Goal: Register for event/course

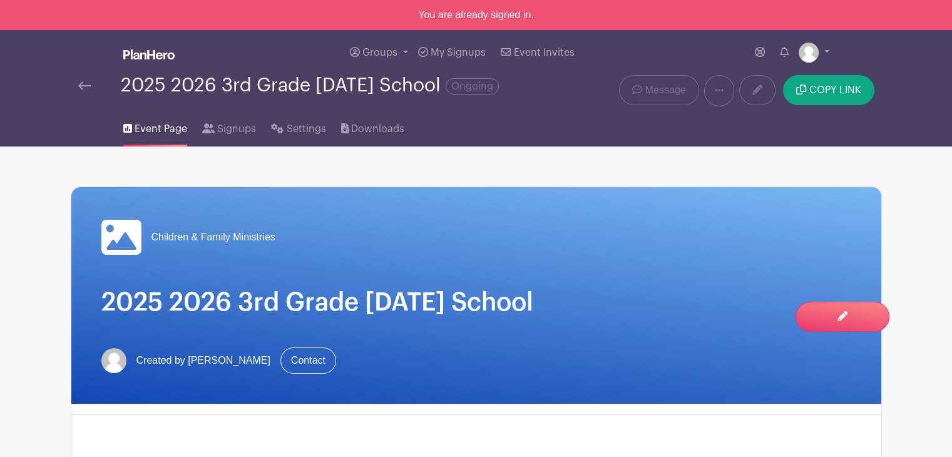
click at [79, 85] on img at bounding box center [84, 85] width 13 height 9
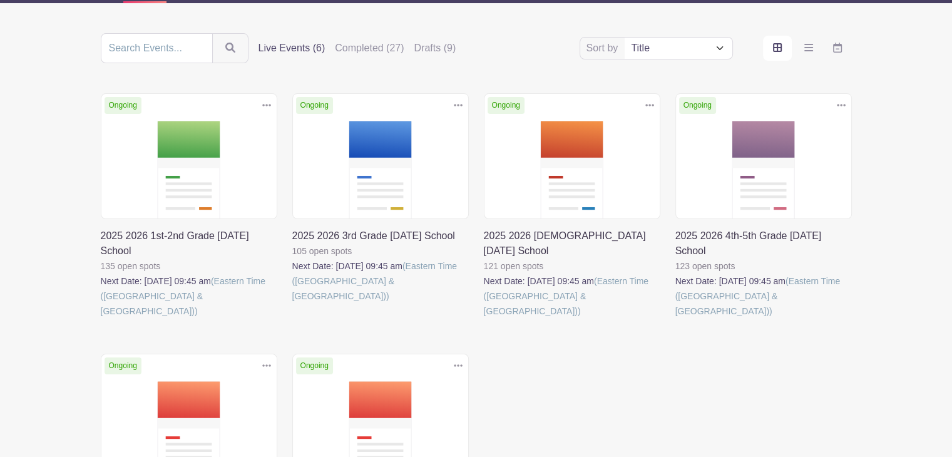
scroll to position [125, 0]
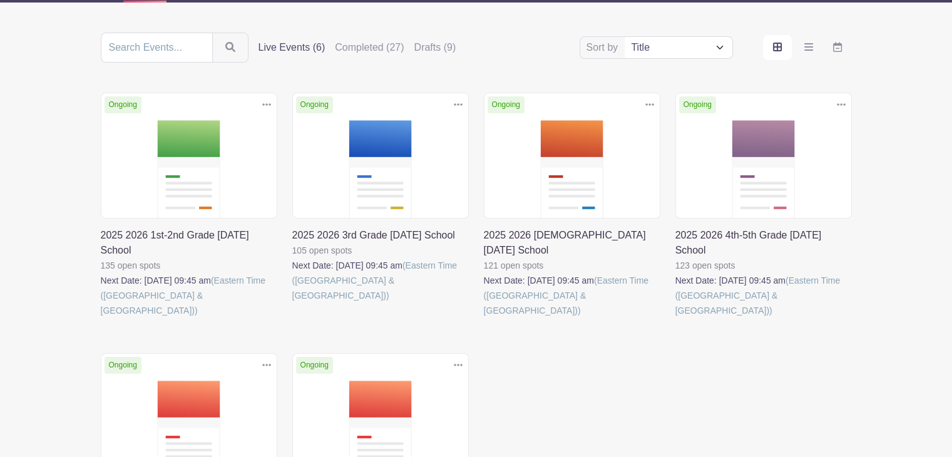
click at [101, 318] on link at bounding box center [101, 318] width 0 height 0
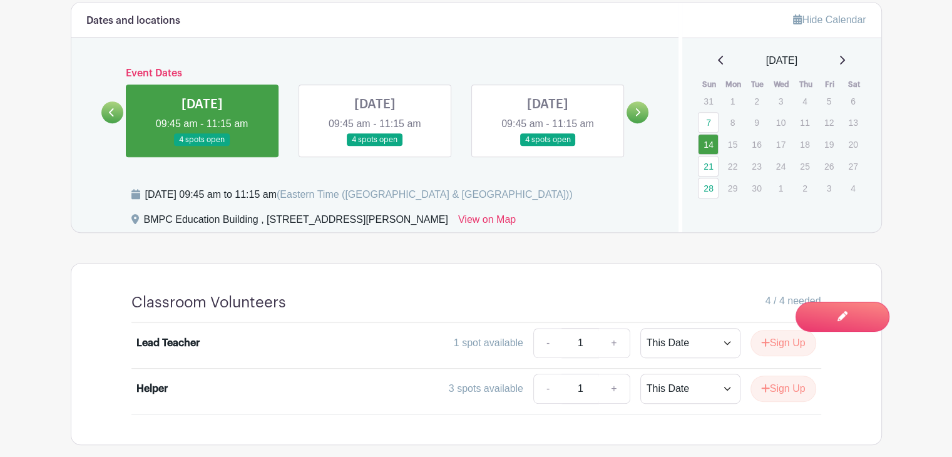
scroll to position [563, 0]
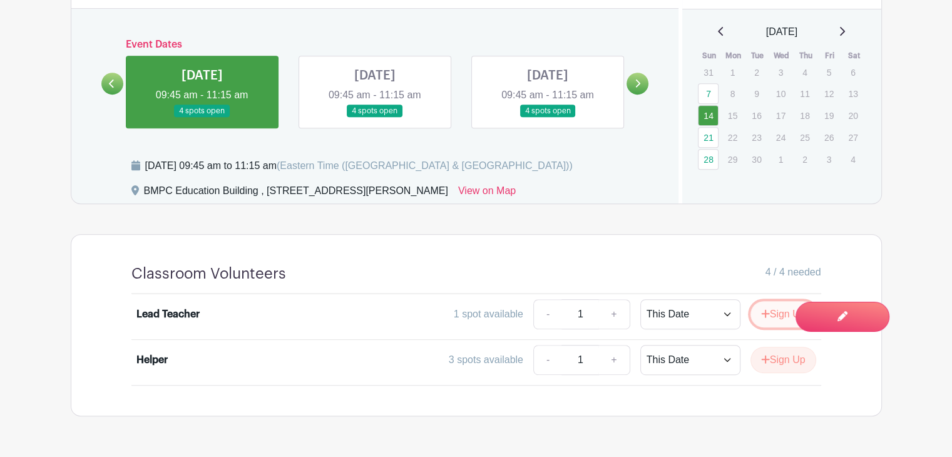
click at [763, 317] on icon "submit" at bounding box center [765, 313] width 8 height 8
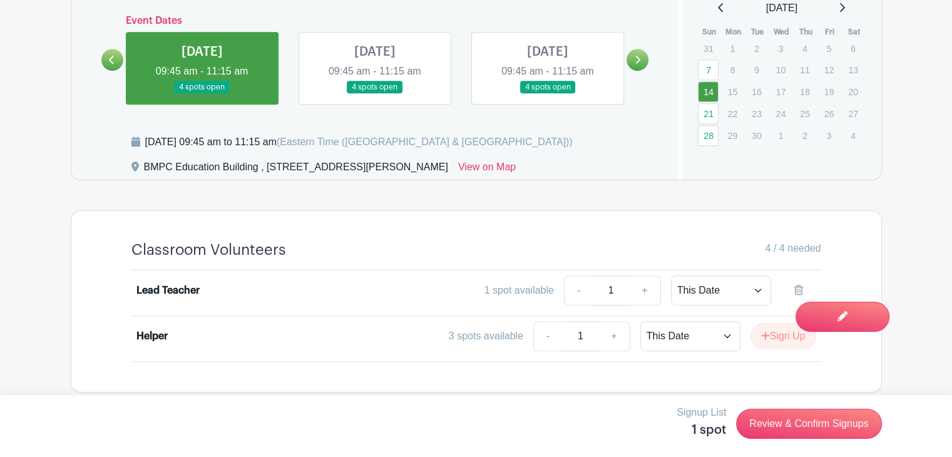
scroll to position [600, 0]
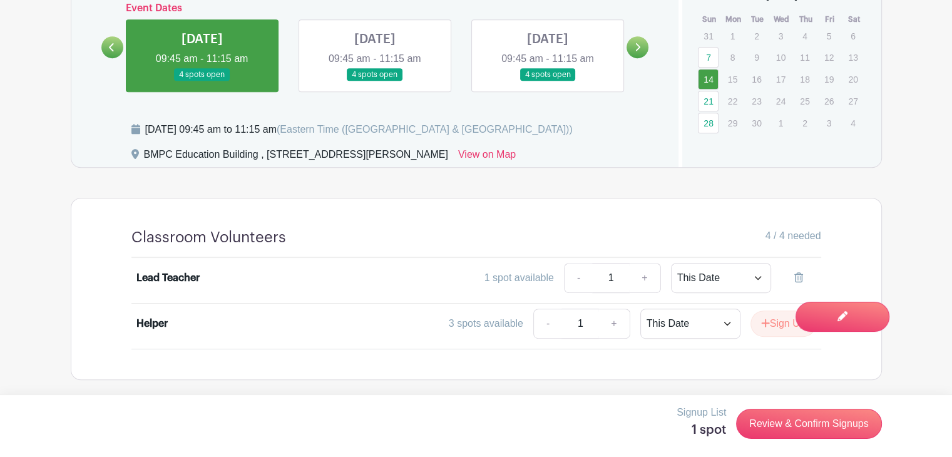
click at [375, 81] on link at bounding box center [375, 81] width 0 height 0
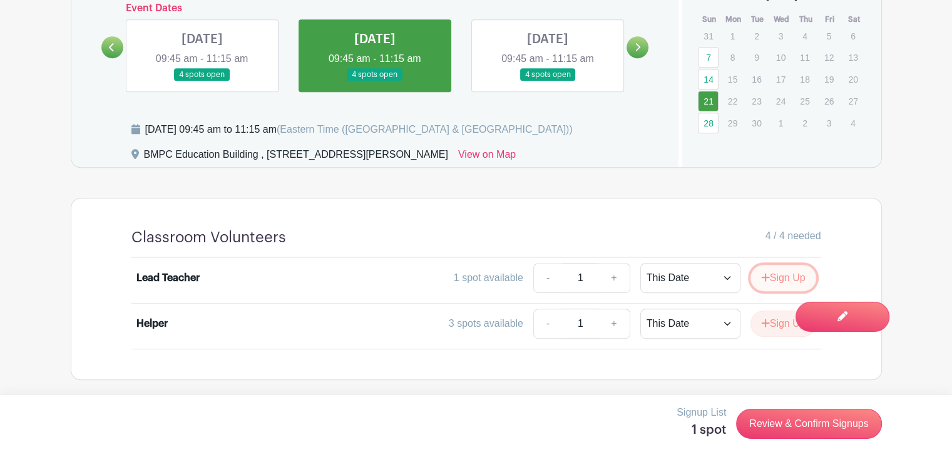
click at [779, 274] on button "Sign Up" at bounding box center [783, 278] width 66 height 26
click at [548, 81] on link at bounding box center [548, 81] width 0 height 0
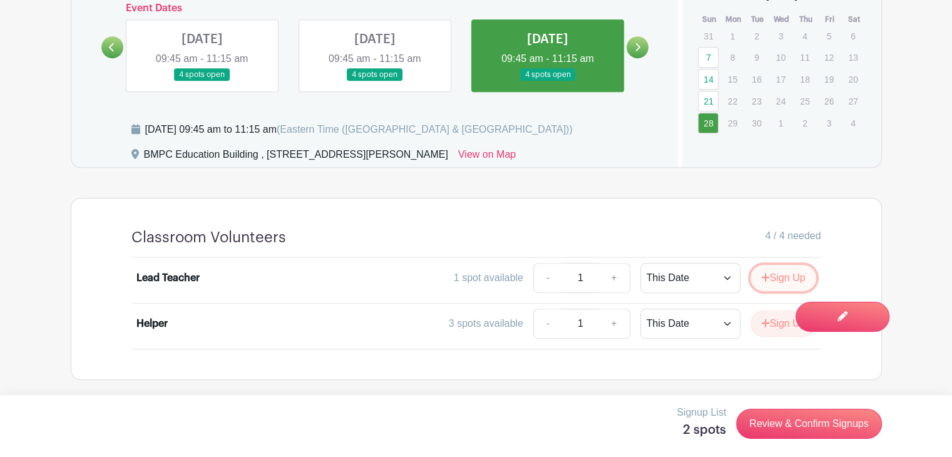
click at [784, 280] on button "Sign Up" at bounding box center [783, 278] width 66 height 26
click at [640, 46] on icon at bounding box center [638, 47] width 6 height 9
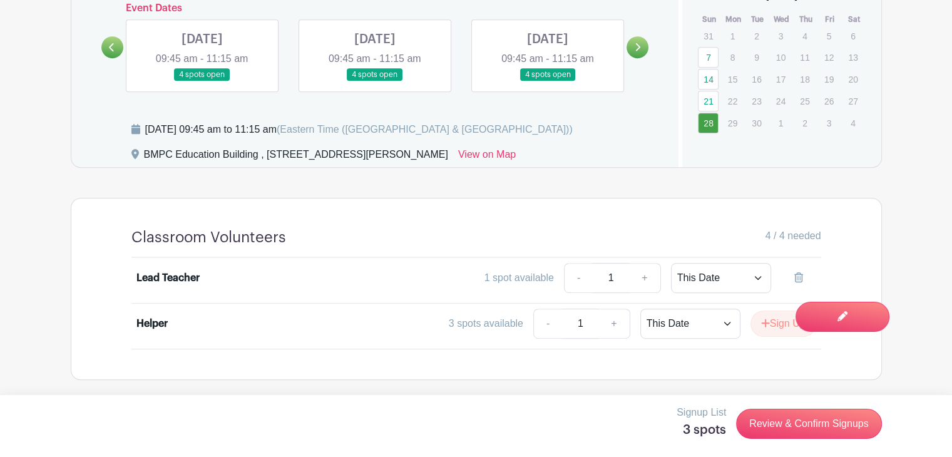
click at [202, 81] on link at bounding box center [202, 81] width 0 height 0
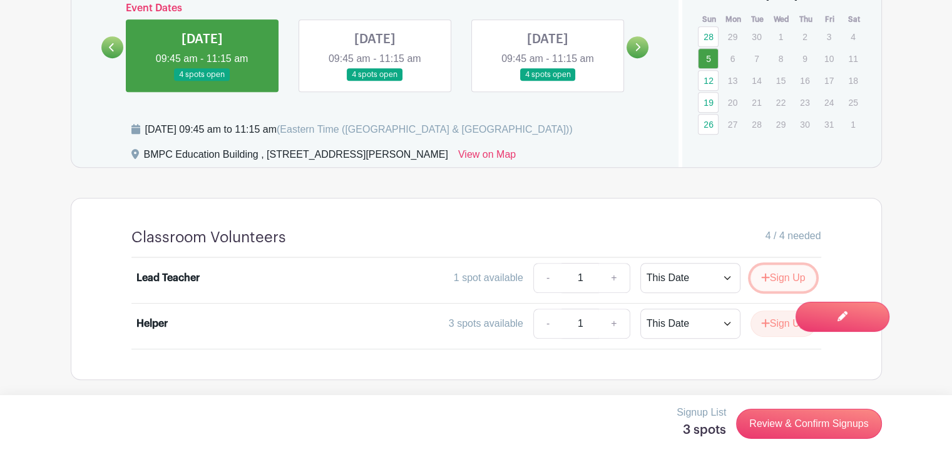
click at [789, 279] on button "Sign Up" at bounding box center [783, 278] width 66 height 26
click at [375, 81] on link at bounding box center [375, 81] width 0 height 0
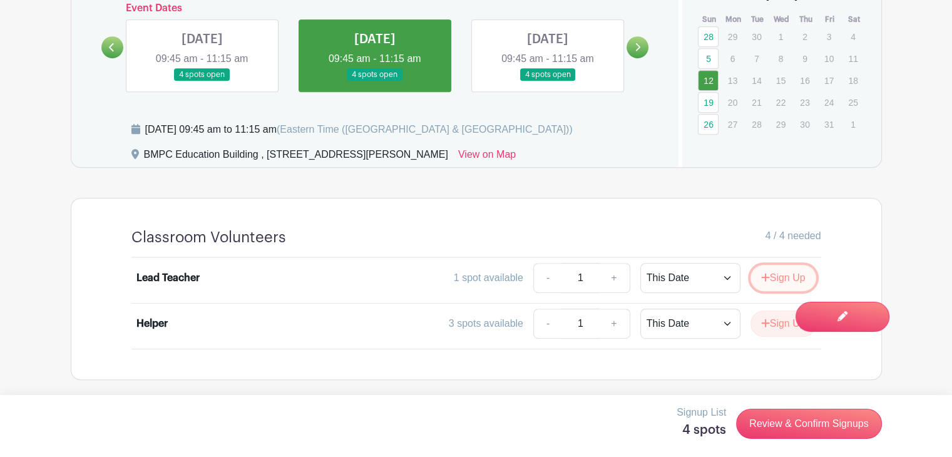
click at [799, 273] on button "Sign Up" at bounding box center [783, 278] width 66 height 26
click at [548, 81] on link at bounding box center [548, 81] width 0 height 0
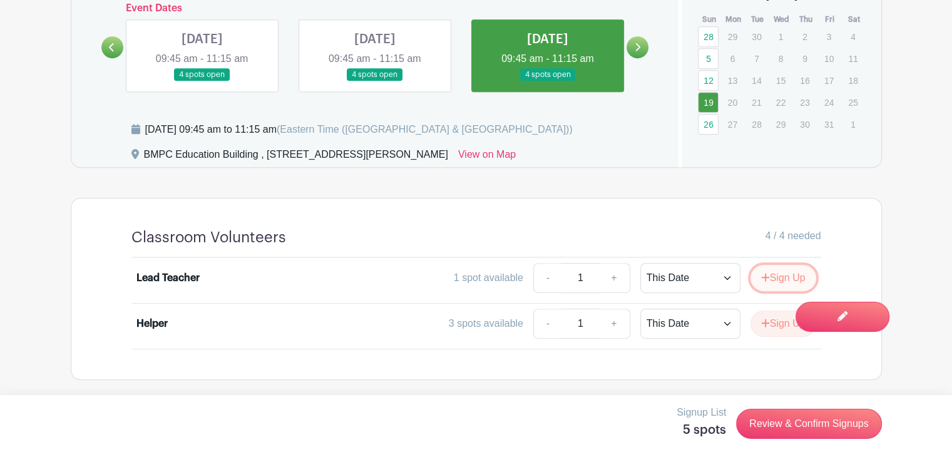
drag, startPoint x: 791, startPoint y: 275, endPoint x: 661, endPoint y: 257, distance: 131.5
click at [791, 275] on button "Sign Up" at bounding box center [783, 278] width 66 height 26
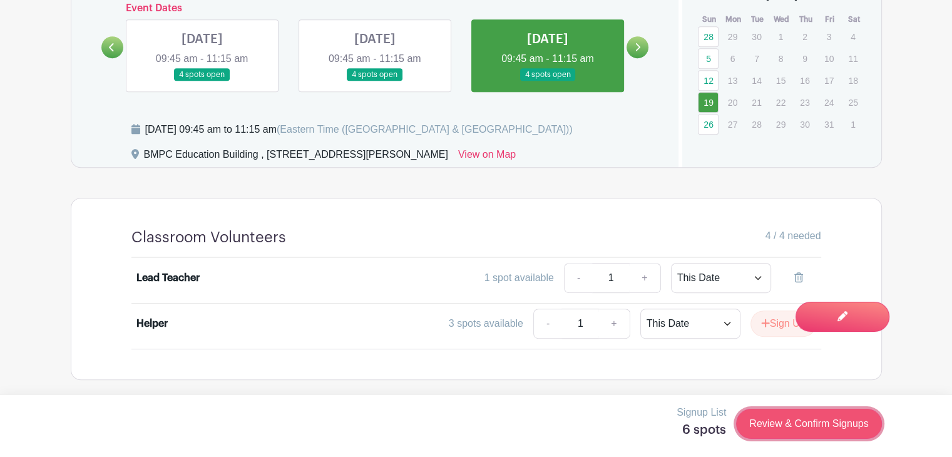
click at [804, 419] on link "Review & Confirm Signups" at bounding box center [808, 424] width 145 height 30
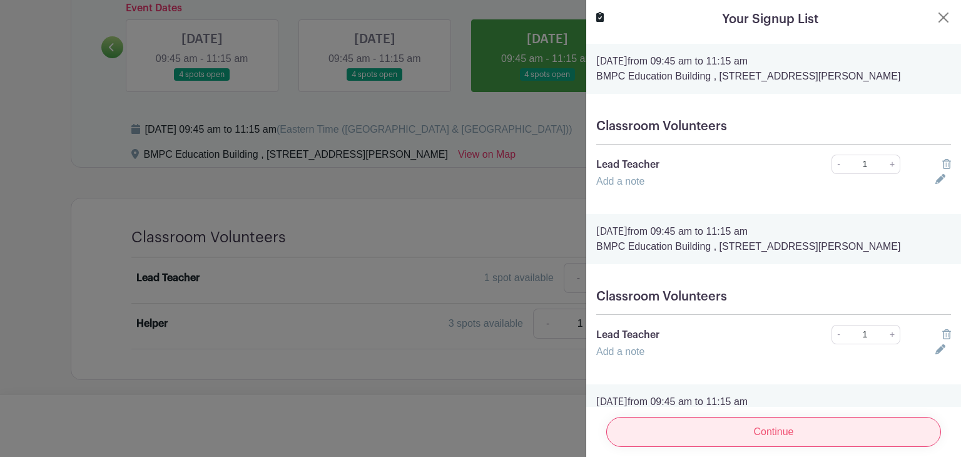
click at [777, 423] on input "Continue" at bounding box center [774, 432] width 335 height 30
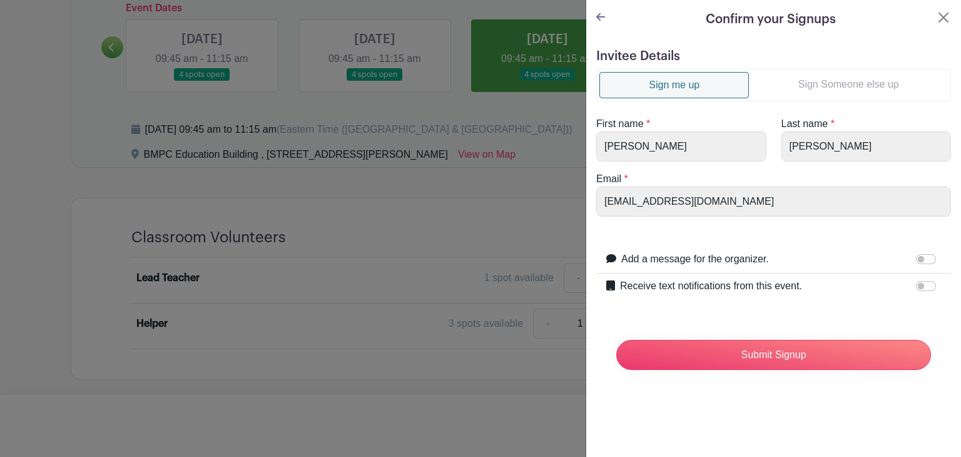
click at [825, 85] on link "Sign Someone else up" at bounding box center [848, 84] width 199 height 25
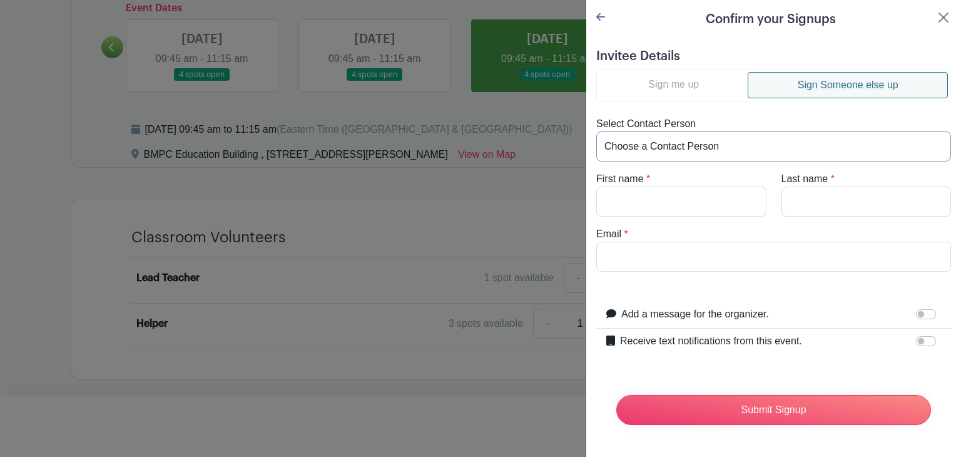
click at [716, 151] on select "Choose a Contact Person [PERSON_NAME] ([EMAIL_ADDRESS][DOMAIN_NAME])" at bounding box center [774, 146] width 355 height 30
click at [712, 143] on select "Choose a Contact Person [PERSON_NAME] ([EMAIL_ADDRESS][DOMAIN_NAME])" at bounding box center [774, 146] width 355 height 30
click at [711, 136] on select "Choose a Contact Person [PERSON_NAME] ([EMAIL_ADDRESS][DOMAIN_NAME])" at bounding box center [774, 146] width 355 height 30
click at [699, 212] on turbo-frame "Sign me up Sign Someone else up Select Contact Person Choose a Contact Person […" at bounding box center [774, 170] width 355 height 203
click at [699, 203] on input "First name" at bounding box center [682, 202] width 170 height 30
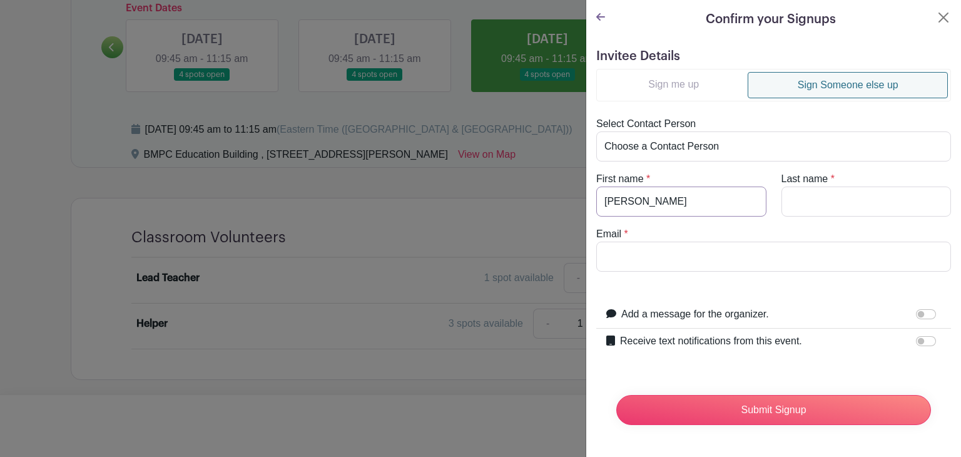
type input "[PERSON_NAME]"
type input "A"
type input "[PERSON_NAME]"
type input "r"
type input "[PERSON_NAME][EMAIL_ADDRESS][PERSON_NAME][DOMAIN_NAME]"
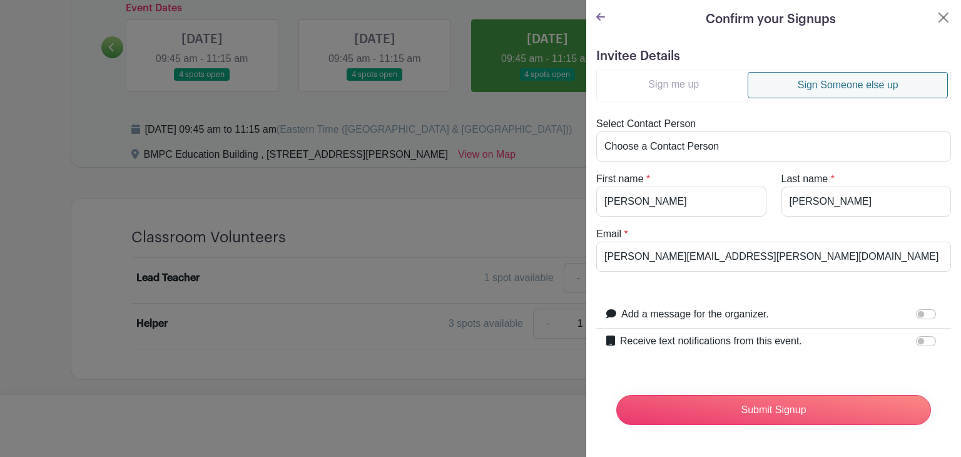
click at [720, 373] on form "Invitee Details Sign me up Sign Someone else up Select Contact Person Choose a …" at bounding box center [774, 242] width 355 height 386
click at [831, 289] on form "Invitee Details Sign me up Sign Someone else up Select Contact Person Choose a …" at bounding box center [774, 242] width 355 height 386
click at [757, 409] on input "Submit Signup" at bounding box center [774, 410] width 315 height 30
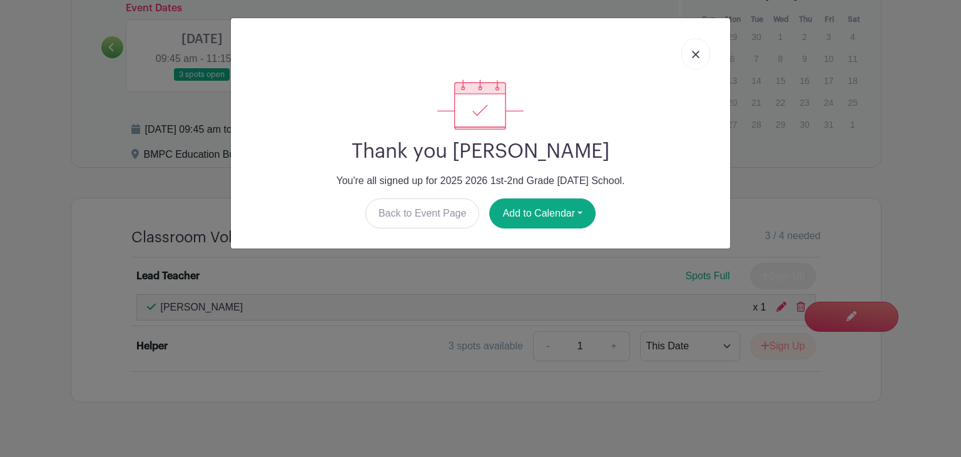
click at [699, 53] on img at bounding box center [696, 55] width 8 height 8
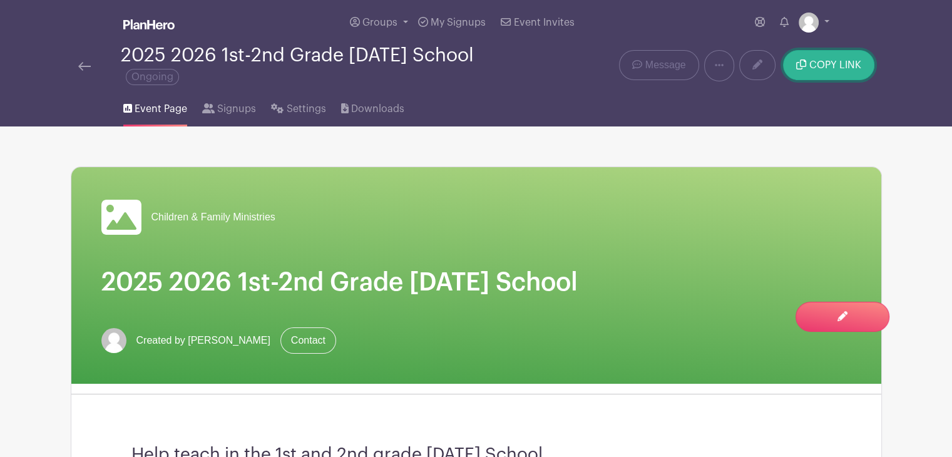
click at [833, 66] on span "COPY LINK" at bounding box center [835, 65] width 52 height 10
